Goal: Task Accomplishment & Management: Use online tool/utility

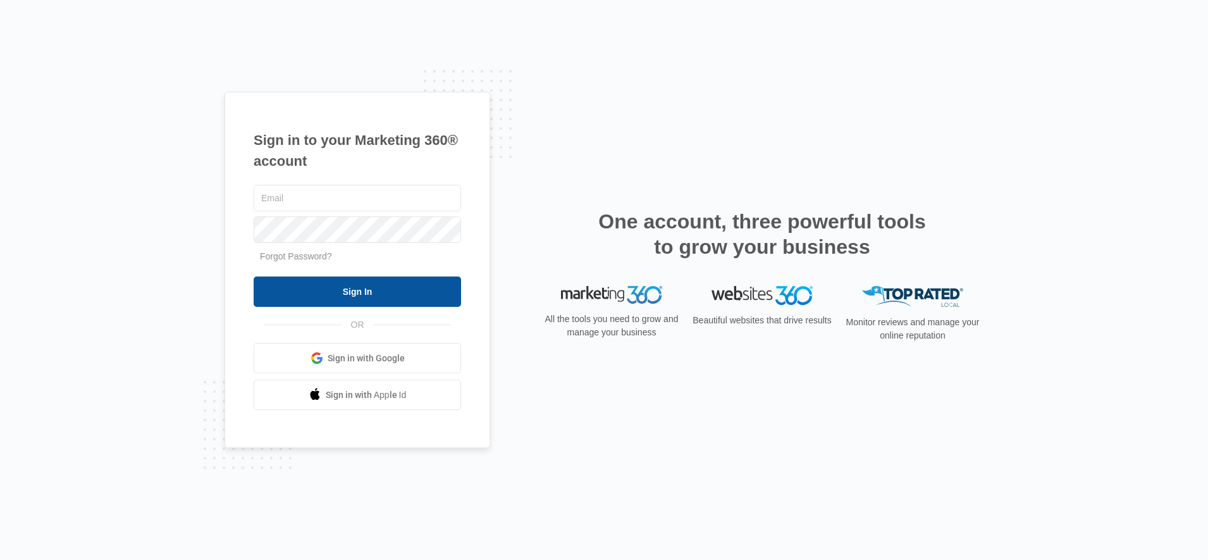
type input "[PERSON_NAME][EMAIL_ADDRESS][DOMAIN_NAME]"
click at [381, 286] on input "Sign In" at bounding box center [357, 291] width 207 height 30
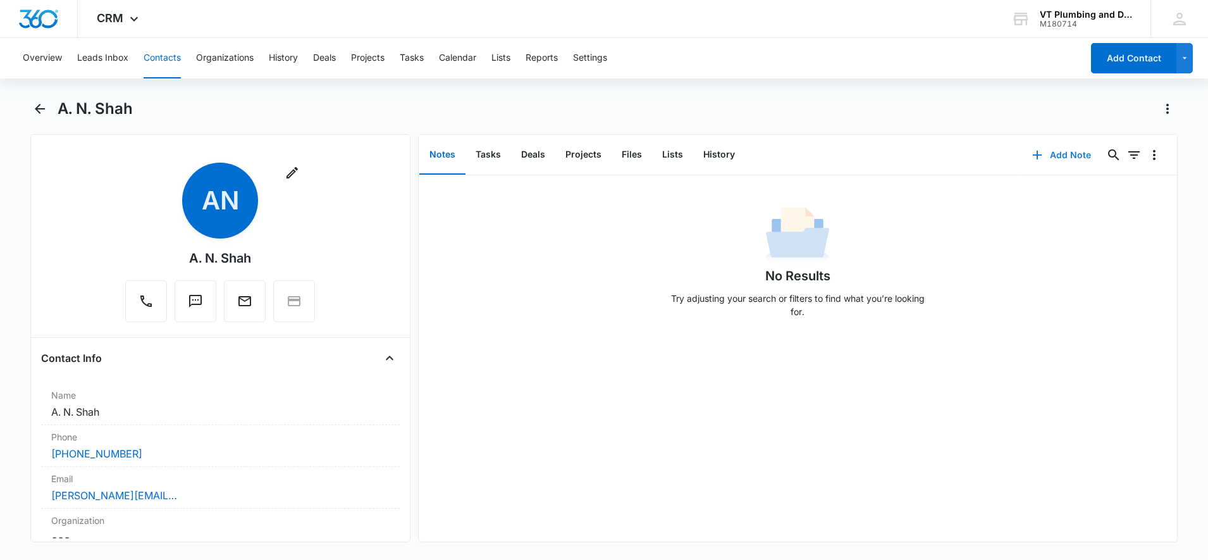
click at [1033, 153] on icon "button" at bounding box center [1037, 154] width 15 height 15
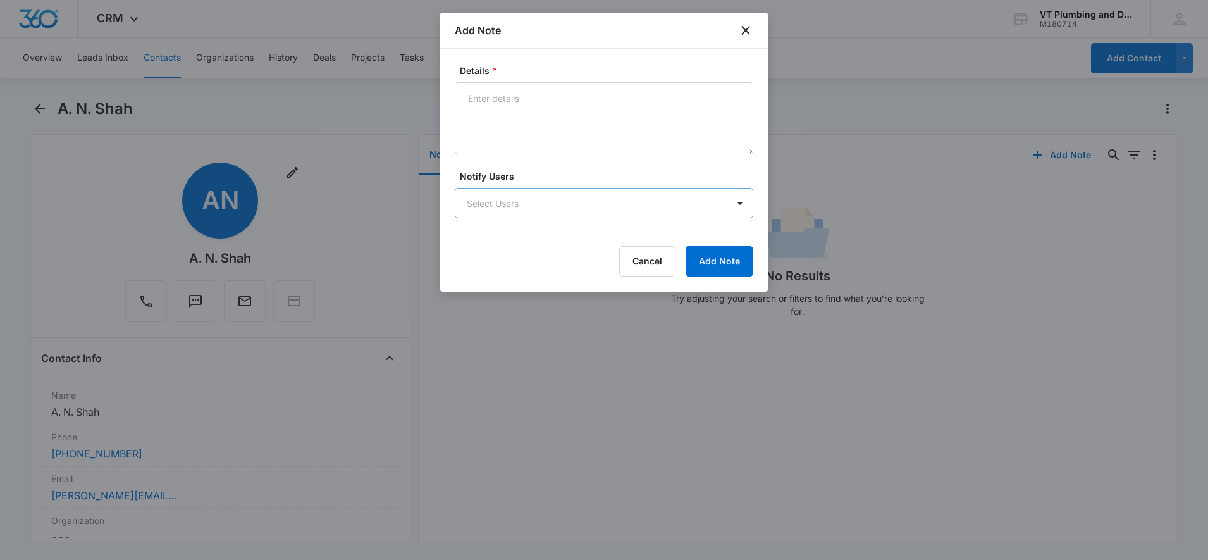
click at [699, 206] on body "CRM Apps Reputation Websites Forms CRM Email Payments POS Ads Intelligence Bran…" at bounding box center [604, 280] width 1208 height 560
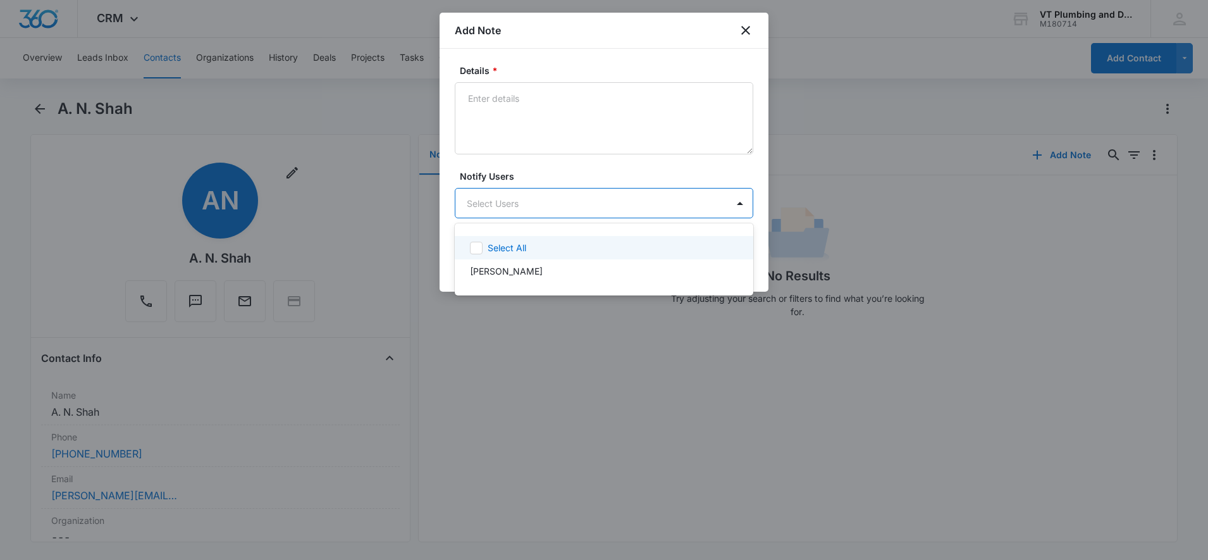
click at [699, 206] on div at bounding box center [604, 280] width 1208 height 560
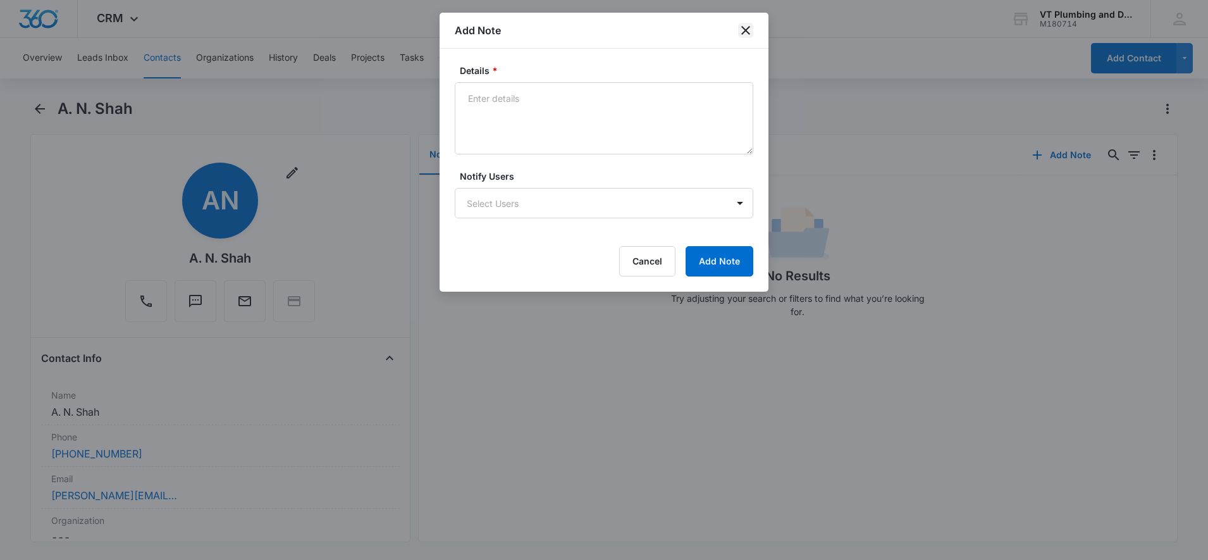
click at [747, 27] on icon "close" at bounding box center [745, 30] width 15 height 15
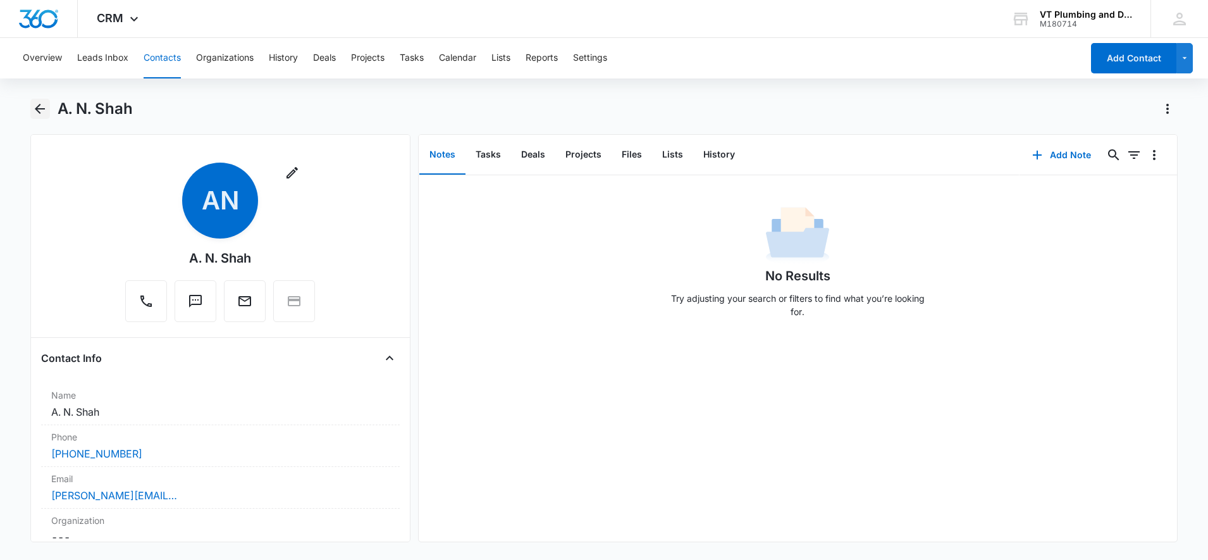
click at [41, 107] on icon "Back" at bounding box center [39, 108] width 15 height 15
click at [1069, 159] on button "Add Note" at bounding box center [1061, 155] width 84 height 30
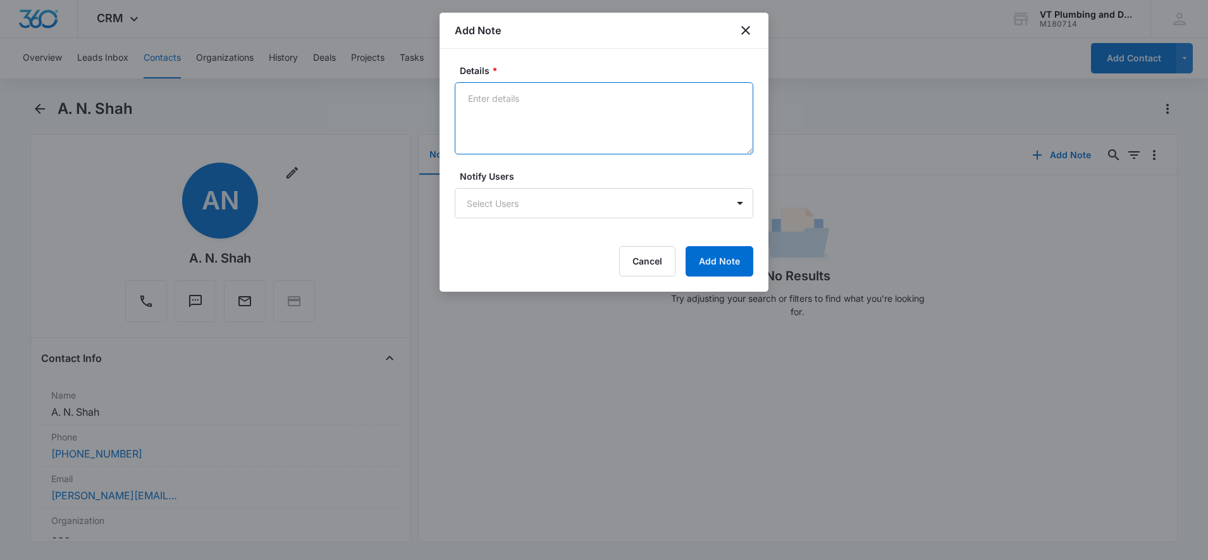
click at [581, 126] on textarea "Details *" at bounding box center [604, 118] width 298 height 72
type textarea "Called 10/08 and scheduled 10/09 from 2-4pm"
click at [734, 268] on button "Add Note" at bounding box center [720, 261] width 68 height 30
